Goal: Check status: Check status

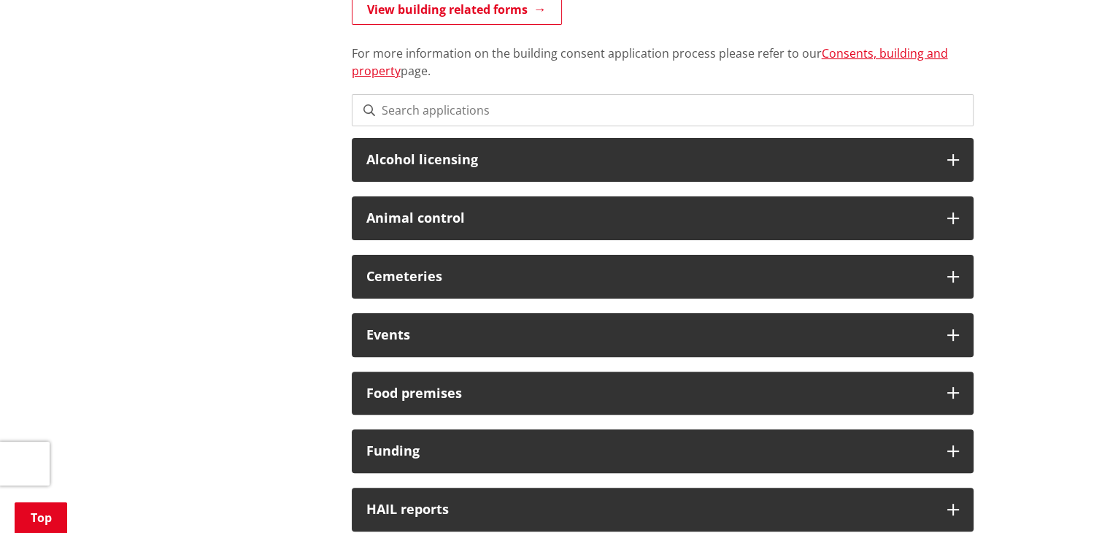
scroll to position [292, 0]
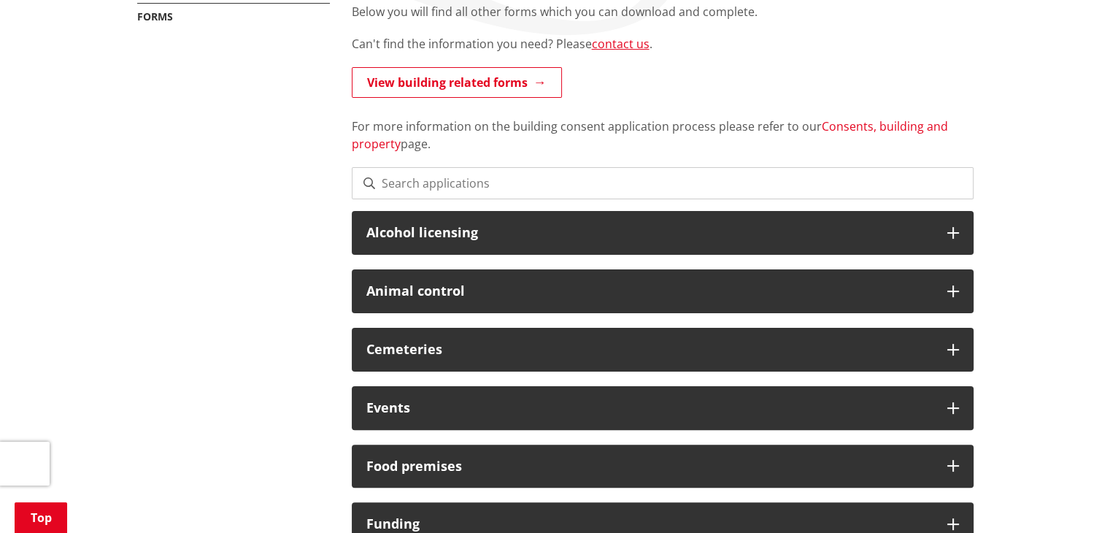
click at [875, 130] on link "Consents, building and property" at bounding box center [650, 135] width 596 height 34
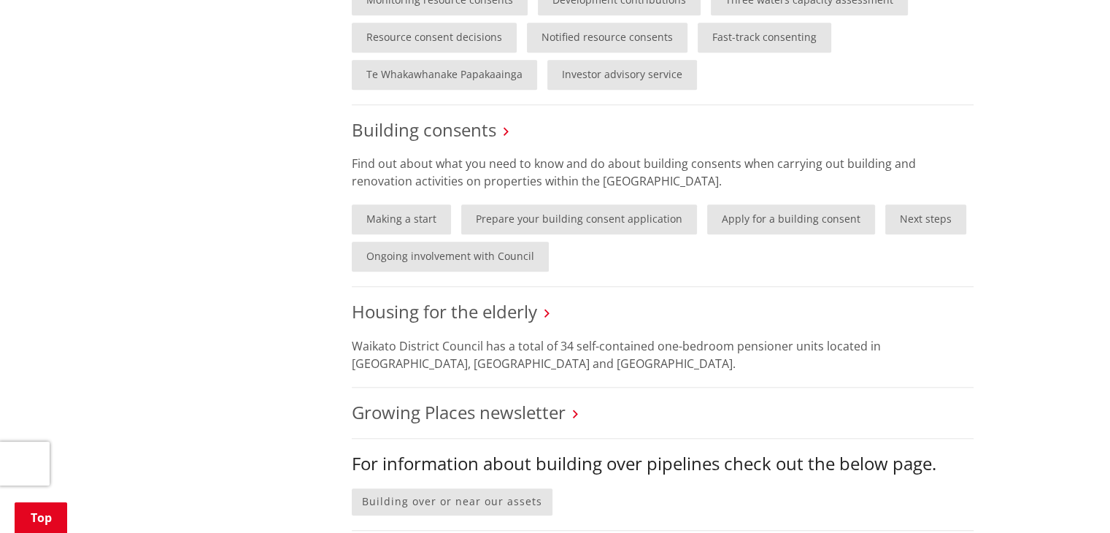
scroll to position [1095, 0]
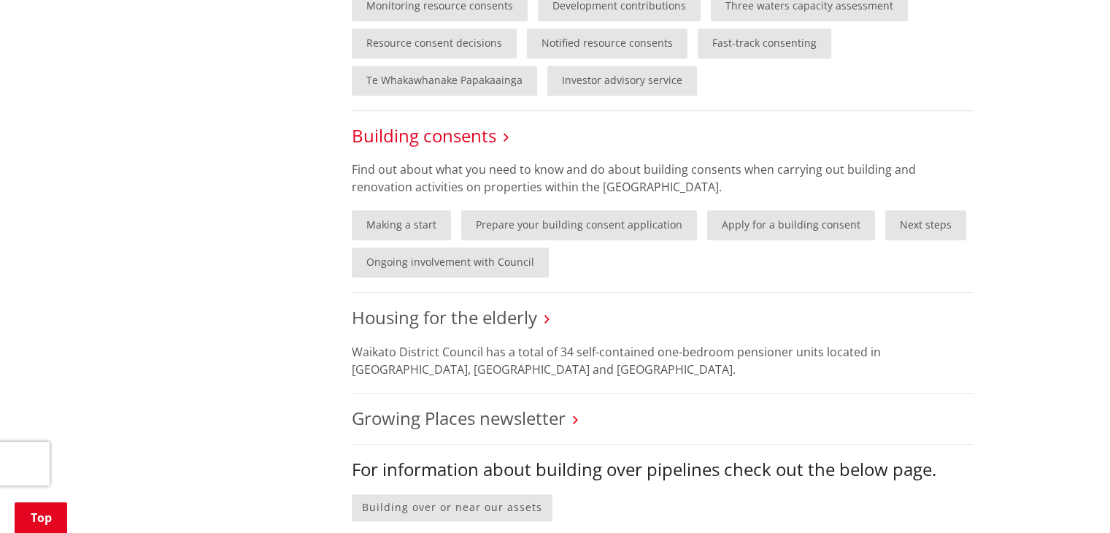
click at [447, 131] on link "Building consents" at bounding box center [424, 135] width 145 height 24
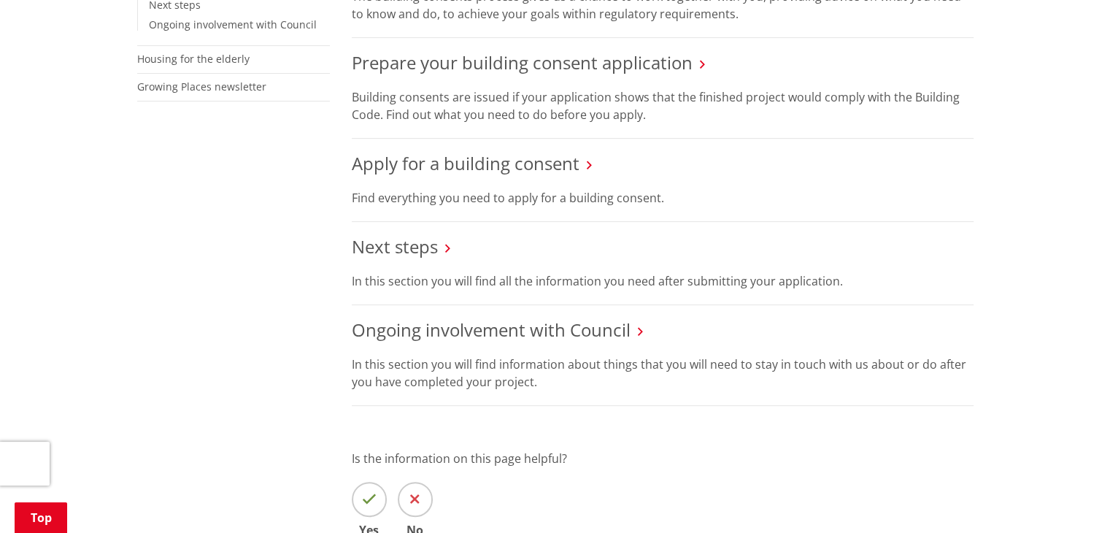
scroll to position [511, 0]
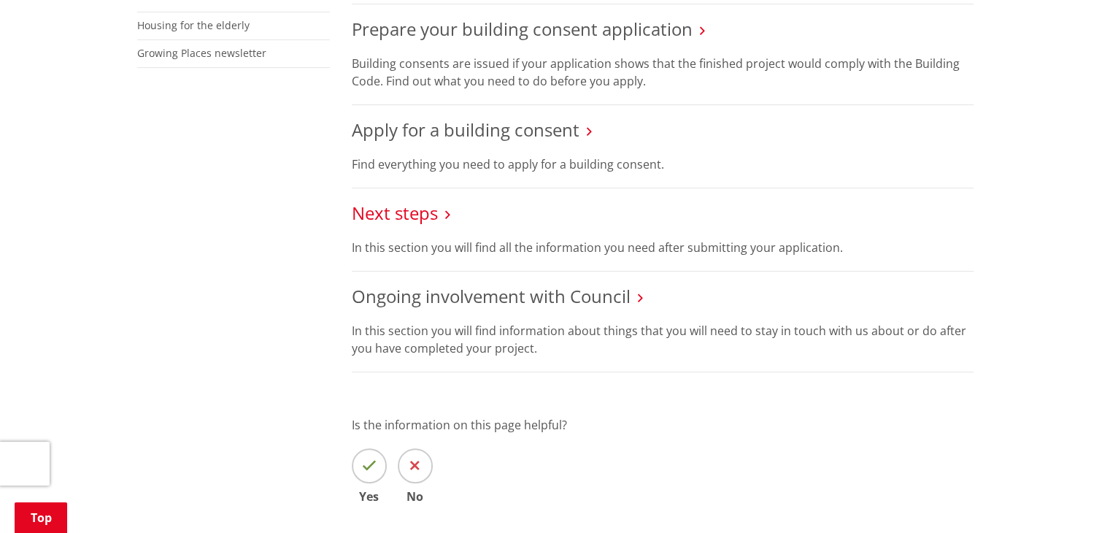
click at [369, 217] on link "Next steps" at bounding box center [395, 213] width 86 height 24
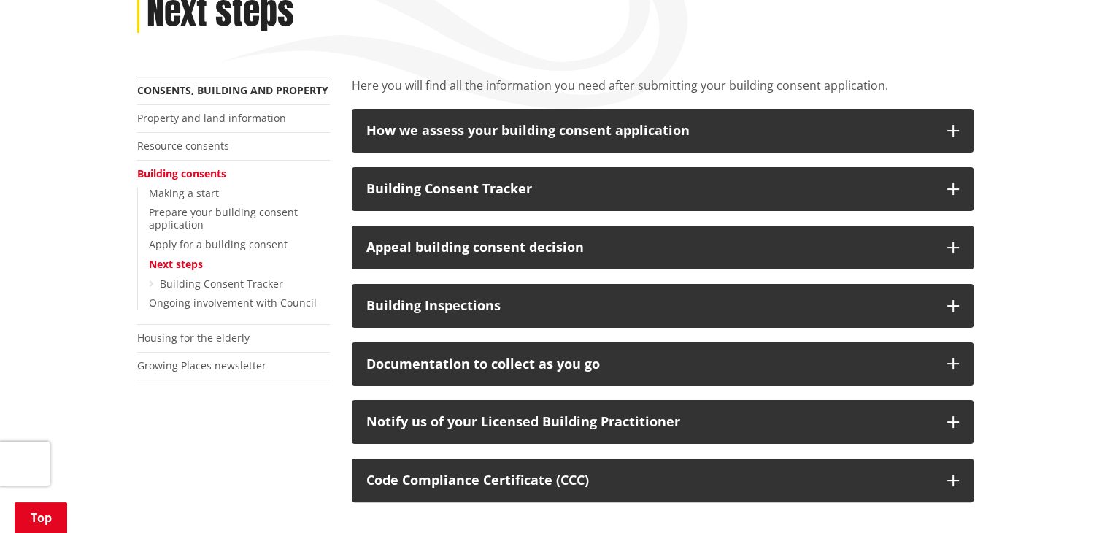
scroll to position [219, 0]
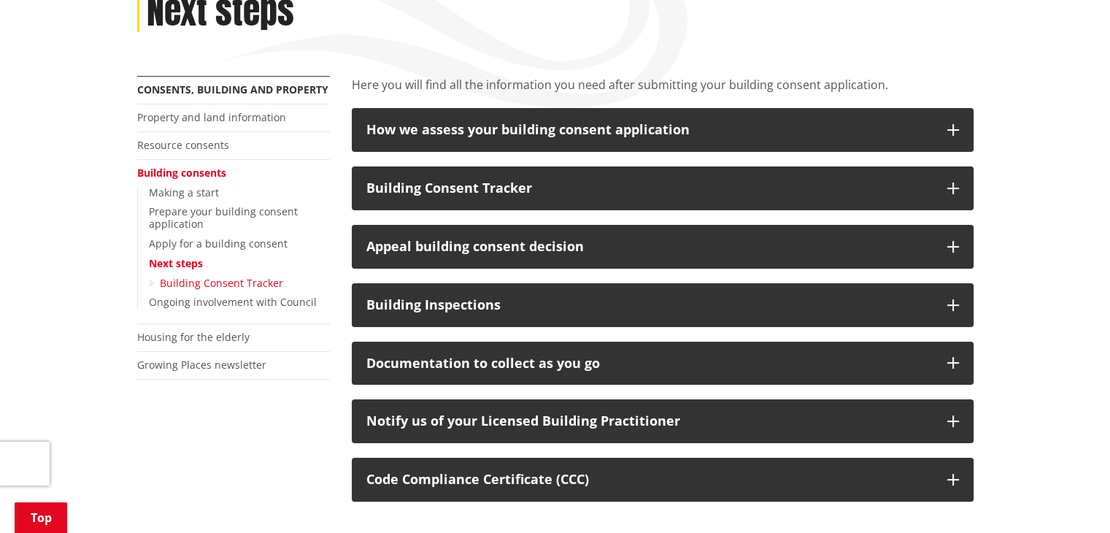
click at [174, 284] on link "Building Consent Tracker" at bounding box center [221, 283] width 123 height 14
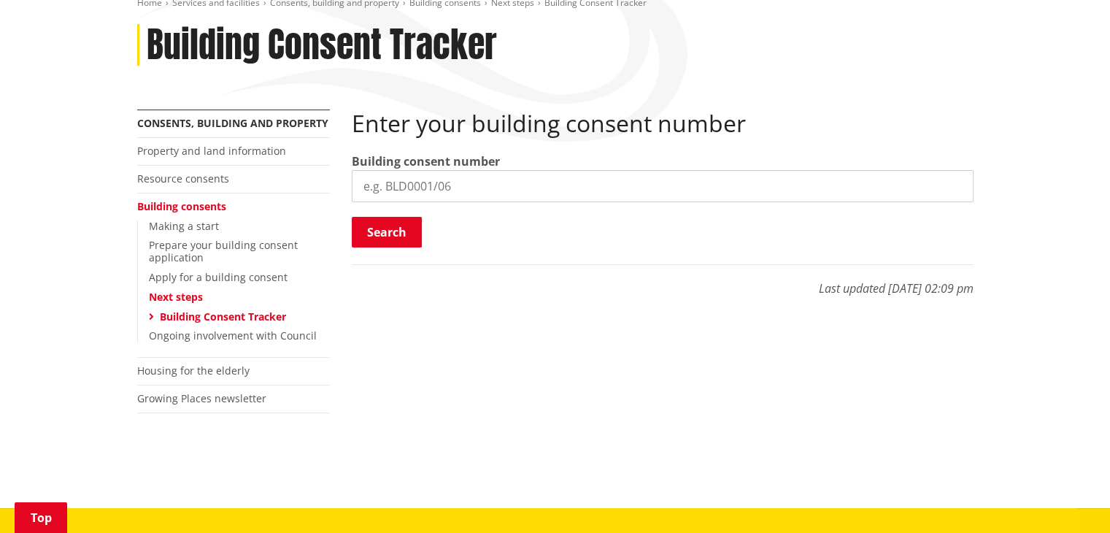
scroll to position [219, 0]
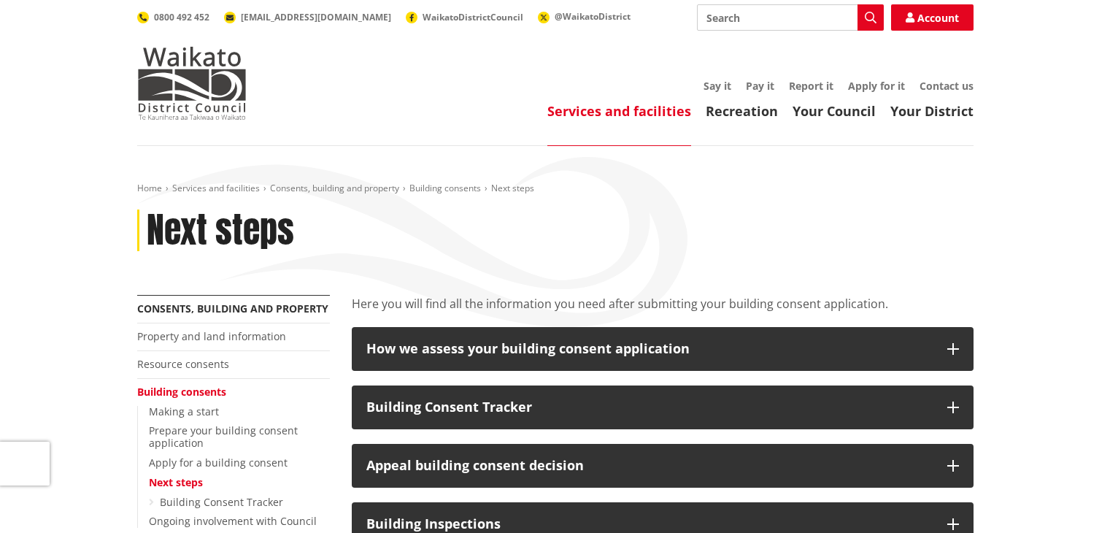
scroll to position [219, 0]
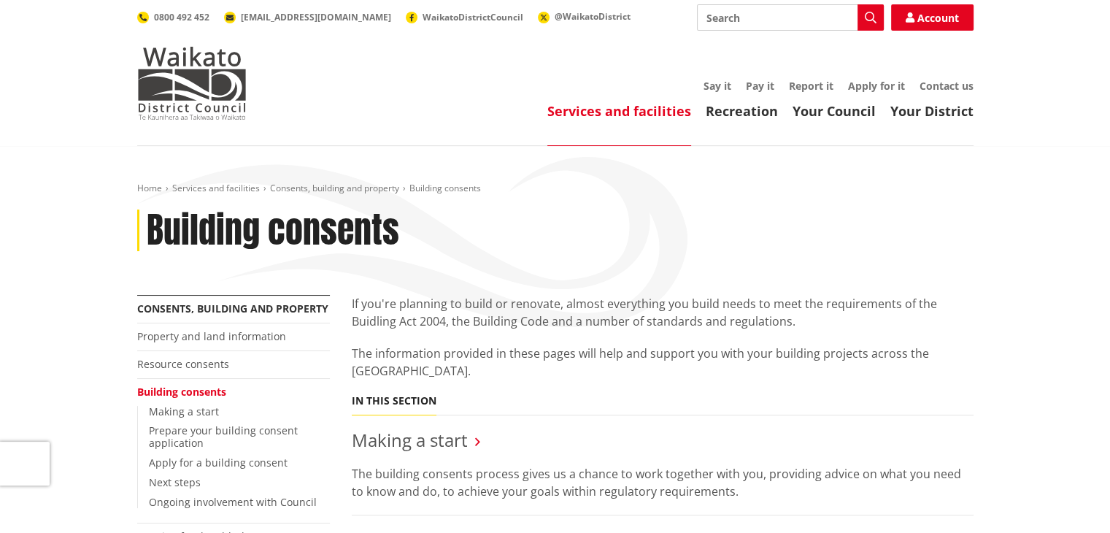
click at [754, 20] on input "Search" at bounding box center [790, 17] width 187 height 26
type input "extension of time"
